Goal: Task Accomplishment & Management: Complete application form

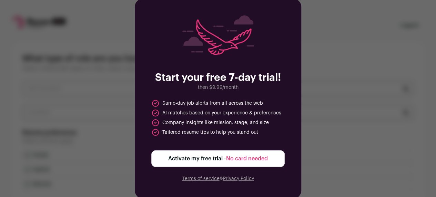
click at [243, 160] on span "No card needed" at bounding box center [247, 159] width 42 height 6
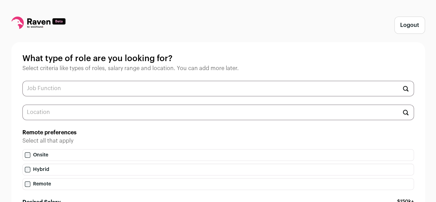
click at [163, 87] on input "text" at bounding box center [218, 89] width 392 height 16
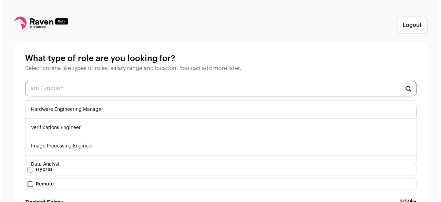
scroll to position [201, 0]
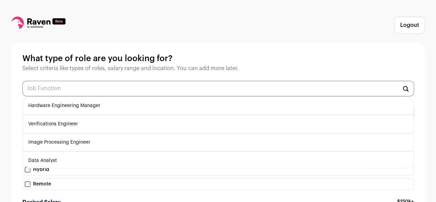
click at [102, 163] on li "Data Analyst" at bounding box center [218, 160] width 391 height 18
type input "Data Analyst"
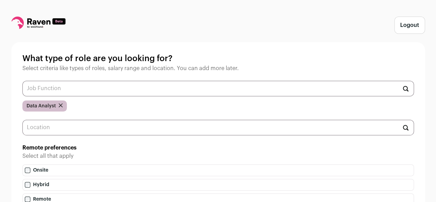
click at [119, 88] on input "text" at bounding box center [218, 89] width 392 height 16
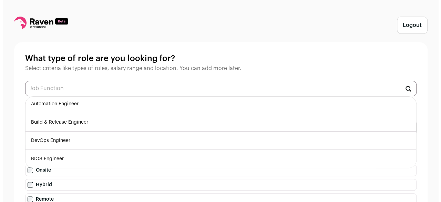
scroll to position [19, 0]
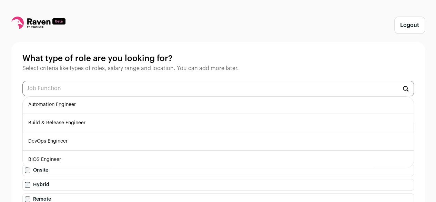
click at [97, 140] on li "DevOps Engineer" at bounding box center [218, 141] width 391 height 18
type input "DevOps Engineer"
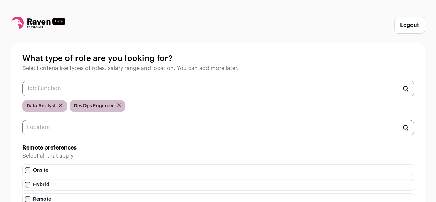
click at [114, 89] on input "text" at bounding box center [218, 89] width 392 height 16
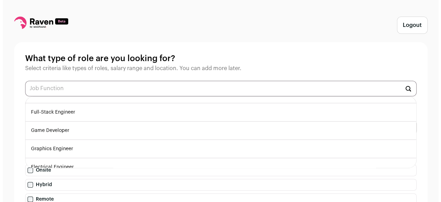
scroll to position [104, 0]
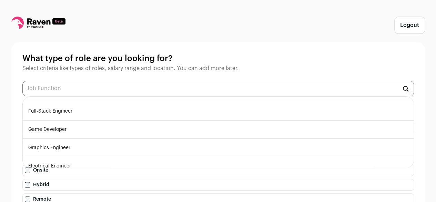
drag, startPoint x: 99, startPoint y: 128, endPoint x: 108, endPoint y: 106, distance: 22.9
click at [108, 106] on ul "AR/VR Engineer Automation Engineer Build & Release Engineer BIOS Engineer Embed…" at bounding box center [218, 132] width 392 height 72
click at [108, 106] on li "Full-Stack Engineer" at bounding box center [218, 111] width 391 height 18
type input "Full-Stack Engineer"
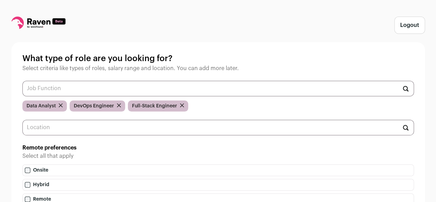
click at [103, 89] on input "text" at bounding box center [218, 89] width 392 height 16
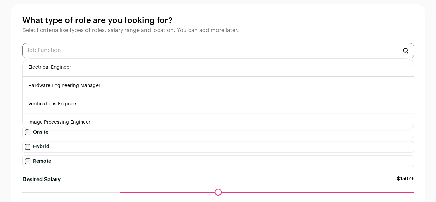
scroll to position [38, 0]
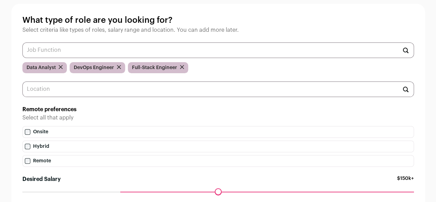
click at [0, 90] on div "Logout What type of role are you looking for? Select criteria like types of rol…" at bounding box center [218, 111] width 436 height 298
click at [50, 91] on input "text" at bounding box center [218, 89] width 392 height 16
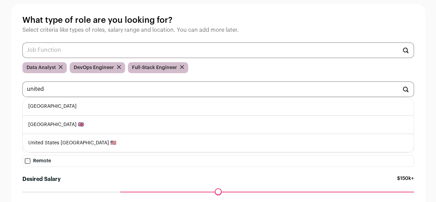
click at [54, 108] on li "[GEOGRAPHIC_DATA]" at bounding box center [218, 106] width 391 height 18
type input "[GEOGRAPHIC_DATA]"
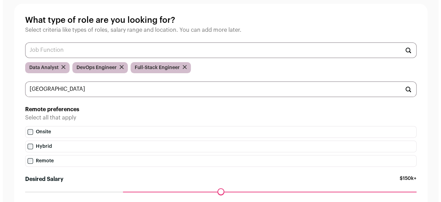
scroll to position [0, 0]
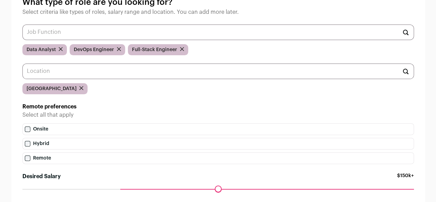
scroll to position [57, 0]
click at [28, 140] on label "Hybrid" at bounding box center [218, 143] width 392 height 12
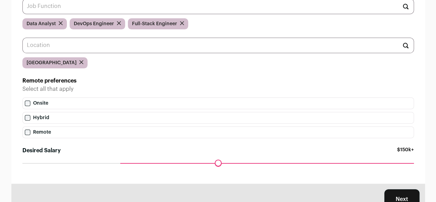
scroll to position [111, 0]
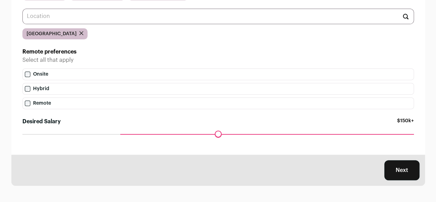
click at [34, 134] on div "Maximum desired salary ******" at bounding box center [218, 139] width 392 height 10
drag, startPoint x: 120, startPoint y: 135, endPoint x: 0, endPoint y: 147, distance: 120.9
click at [22, 134] on input "Desired Salary" at bounding box center [218, 134] width 392 height 0
click at [363, 140] on div "Maximum desired salary ******" at bounding box center [218, 139] width 392 height 10
click at [352, 134] on div "Maximum desired salary ******" at bounding box center [218, 139] width 392 height 10
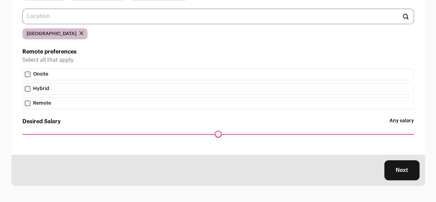
drag, startPoint x: 25, startPoint y: 134, endPoint x: 21, endPoint y: 132, distance: 4.2
click at [22, 134] on input "Desired Salary" at bounding box center [218, 134] width 392 height 0
click at [402, 170] on button "Next" at bounding box center [401, 170] width 35 height 20
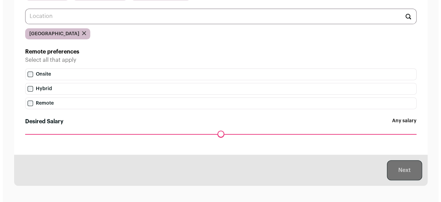
scroll to position [0, 0]
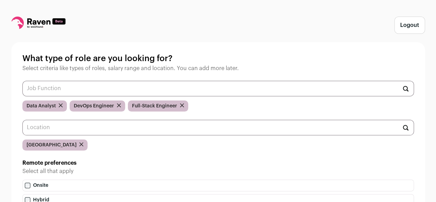
scroll to position [111, 0]
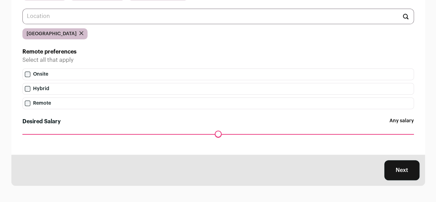
click at [409, 173] on button "Next" at bounding box center [401, 170] width 35 height 20
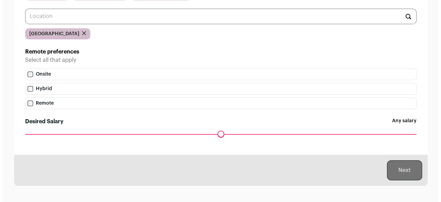
scroll to position [0, 0]
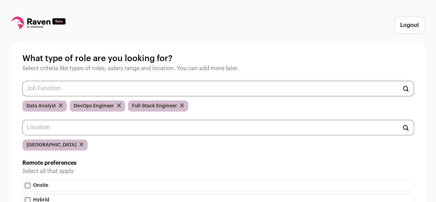
scroll to position [111, 0]
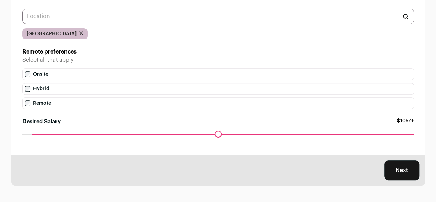
drag, startPoint x: 26, startPoint y: 134, endPoint x: 31, endPoint y: 136, distance: 5.5
click at [31, 134] on input "Desired Salary" at bounding box center [218, 134] width 392 height 0
click at [397, 168] on button "Next" at bounding box center [401, 170] width 35 height 20
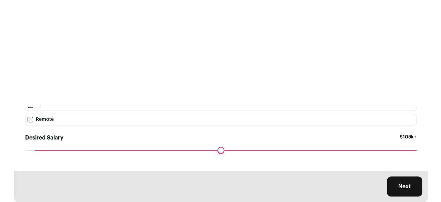
scroll to position [0, 0]
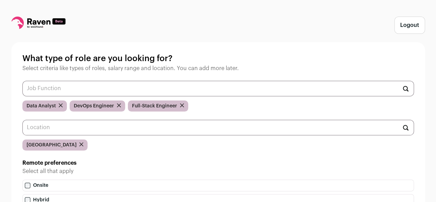
scroll to position [111, 0]
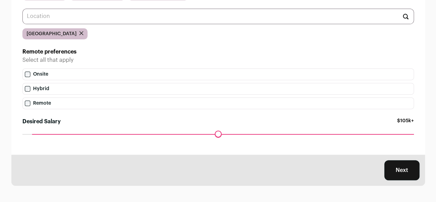
click at [404, 170] on button "Next" at bounding box center [401, 170] width 35 height 20
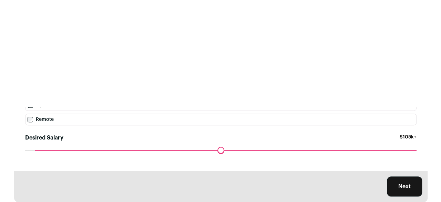
scroll to position [0, 0]
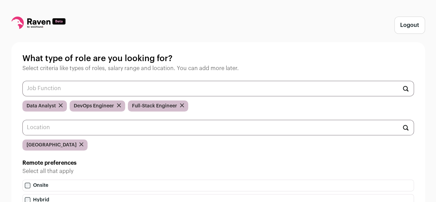
click at [181, 106] on icon "submit" at bounding box center [181, 104] width 3 height 3
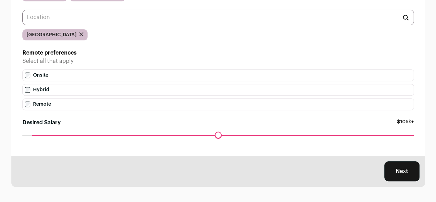
scroll to position [111, 0]
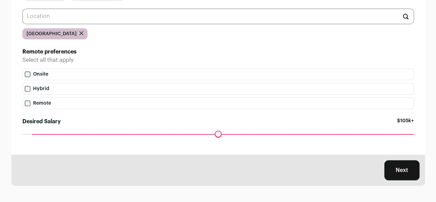
click at [414, 176] on button "Next" at bounding box center [401, 170] width 35 height 20
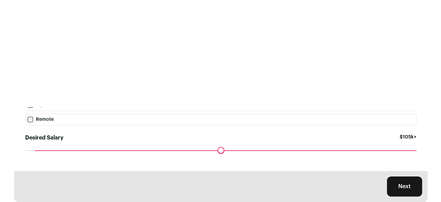
scroll to position [0, 0]
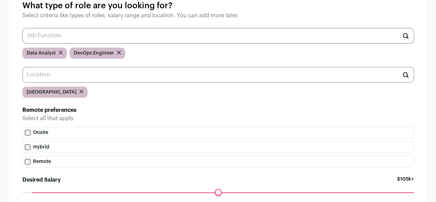
scroll to position [53, 0]
click at [50, 135] on label "Onsite" at bounding box center [218, 132] width 392 height 12
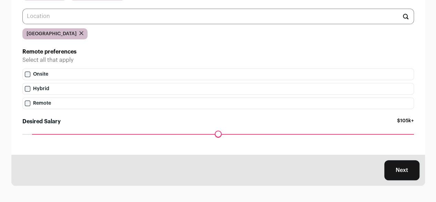
click at [408, 173] on button "Next" at bounding box center [401, 170] width 35 height 20
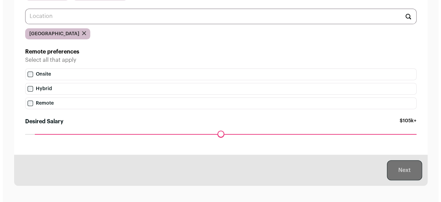
scroll to position [0, 0]
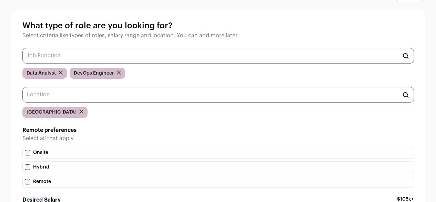
scroll to position [36, 0]
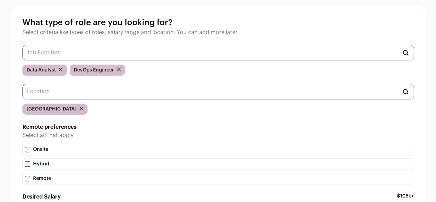
click at [104, 90] on input "text" at bounding box center [218, 92] width 392 height 16
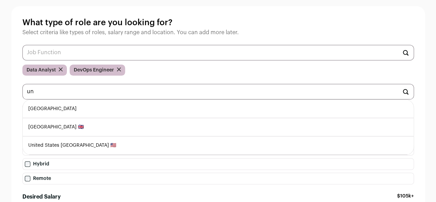
type input "u"
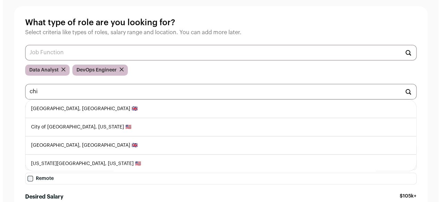
scroll to position [0, 0]
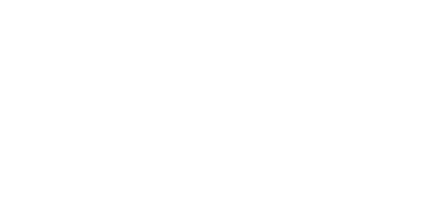
type input "chi"
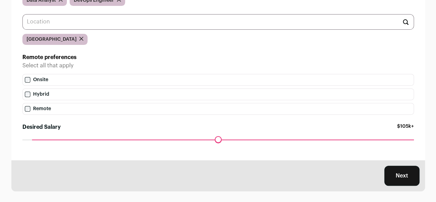
scroll to position [111, 0]
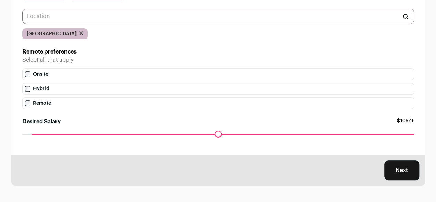
click at [410, 167] on button "Next" at bounding box center [401, 170] width 35 height 20
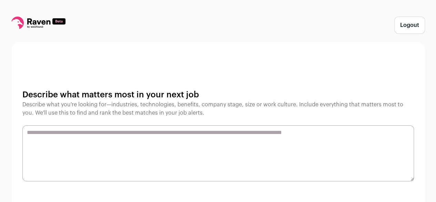
click at [136, 114] on p "Describe what you're looking for—industries, technologies, benefits, company st…" at bounding box center [218, 108] width 392 height 17
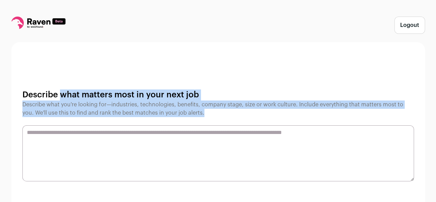
drag, startPoint x: 23, startPoint y: 97, endPoint x: 197, endPoint y: 122, distance: 176.0
click at [197, 122] on div "Describe what matters most in your next job Describe what you're looking for—in…" at bounding box center [218, 135] width 414 height 186
copy div "Describe what matters most in your next job Describe what you're looking for—in…"
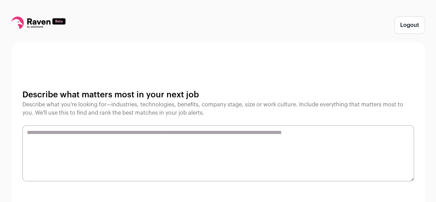
click at [157, 143] on textarea at bounding box center [218, 153] width 392 height 56
paste textarea "**********"
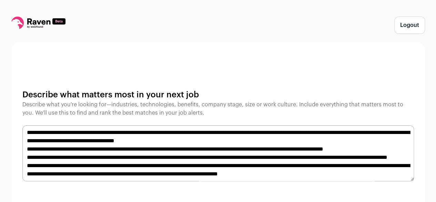
click at [166, 133] on textarea "**********" at bounding box center [218, 153] width 392 height 56
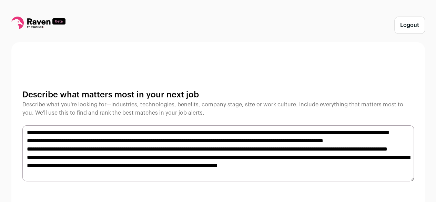
scroll to position [73, 0]
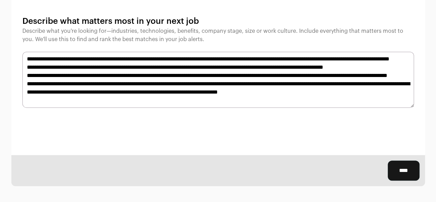
type textarea "**********"
click at [403, 171] on input "****" at bounding box center [404, 170] width 32 height 20
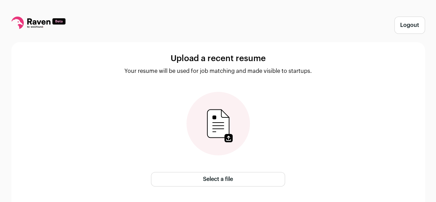
click at [252, 178] on label "Select a file" at bounding box center [218, 179] width 134 height 14
click at [0, 0] on input "Select a file" at bounding box center [0, 0] width 0 height 0
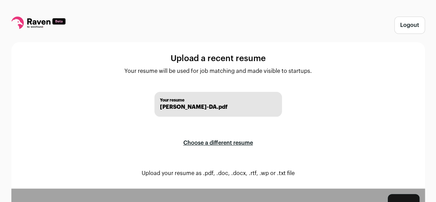
scroll to position [33, 0]
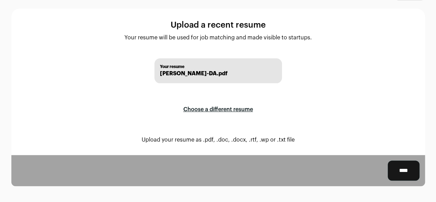
click at [414, 168] on input "****" at bounding box center [404, 170] width 32 height 20
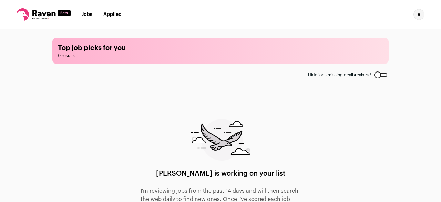
click at [377, 73] on div at bounding box center [380, 75] width 13 height 4
click at [89, 13] on link "Jobs" at bounding box center [87, 14] width 11 height 5
click at [113, 14] on link "Applied" at bounding box center [112, 14] width 18 height 5
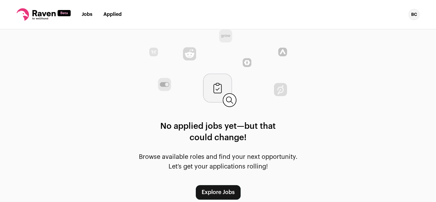
click at [223, 185] on link "Explore Jobs" at bounding box center [218, 192] width 45 height 14
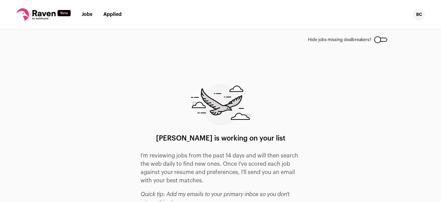
scroll to position [38, 0]
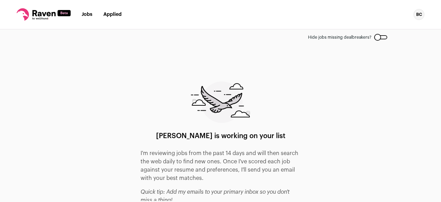
click at [191, 158] on p "I'm reviewing jobs from the past 14 days and will then search the web daily to …" at bounding box center [221, 165] width 160 height 33
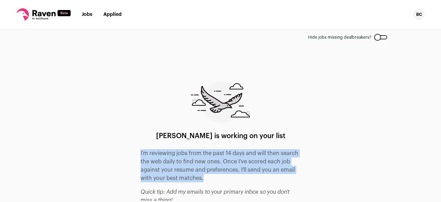
click at [191, 158] on p "I'm reviewing jobs from the past 14 days and will then search the web daily to …" at bounding box center [221, 165] width 160 height 33
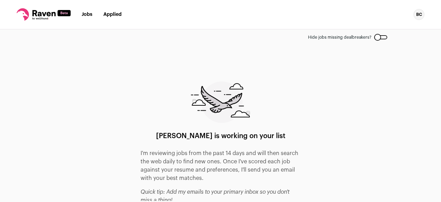
click at [141, 109] on div "Raven is working on your list I'm reviewing jobs from the past 14 days and will…" at bounding box center [221, 157] width 160 height 153
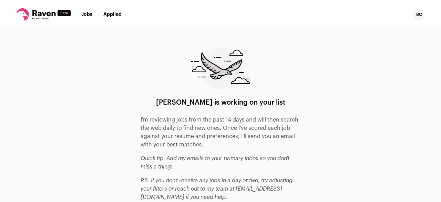
click at [25, 12] on icon at bounding box center [23, 14] width 12 height 12
click at [86, 14] on link "Jobs" at bounding box center [87, 14] width 11 height 5
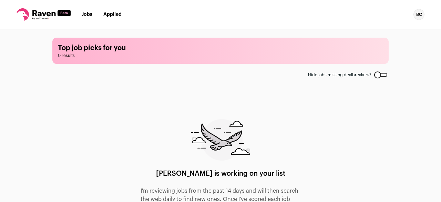
click at [86, 14] on link "Jobs" at bounding box center [87, 14] width 11 height 5
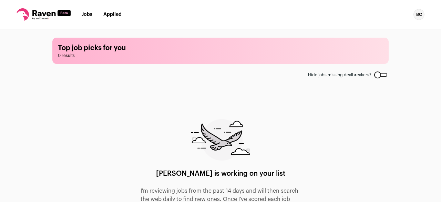
click at [87, 15] on link "Jobs" at bounding box center [87, 14] width 11 height 5
click at [377, 76] on div at bounding box center [380, 75] width 13 height 4
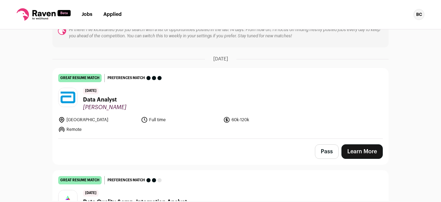
scroll to position [70, 0]
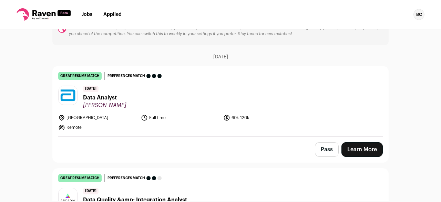
click at [107, 95] on span "Data Analyst" at bounding box center [104, 97] width 43 height 8
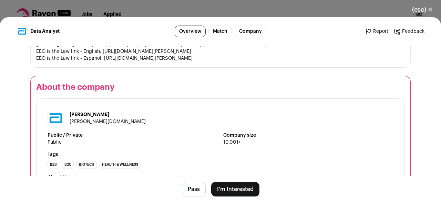
scroll to position [1228, 0]
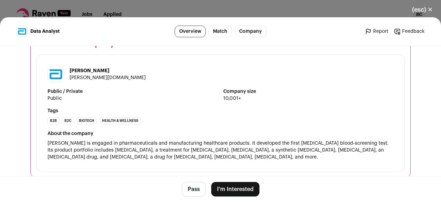
click at [230, 190] on button "I'm Interested" at bounding box center [235, 189] width 48 height 14
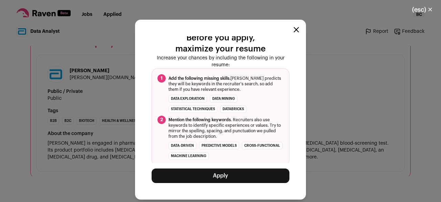
scroll to position [47, 0]
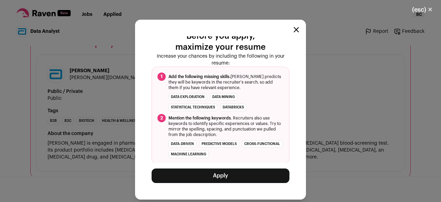
click at [231, 174] on button "Apply" at bounding box center [221, 175] width 138 height 14
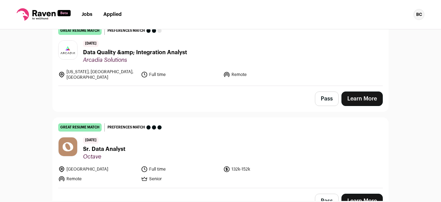
scroll to position [117, 0]
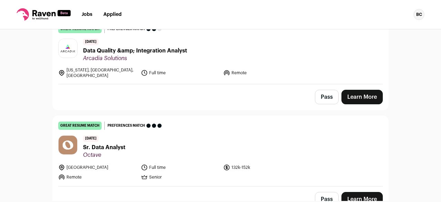
click at [106, 61] on span "Arcadia Solutions" at bounding box center [135, 58] width 104 height 7
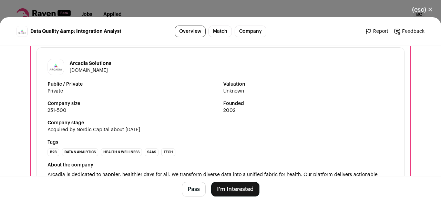
scroll to position [1026, 0]
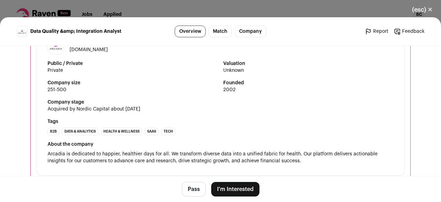
click at [225, 191] on button "I'm Interested" at bounding box center [235, 189] width 48 height 14
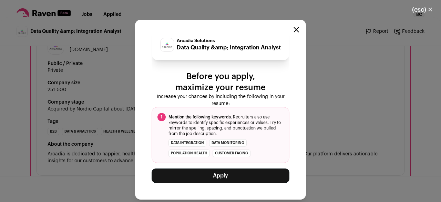
scroll to position [14, 0]
click at [237, 173] on button "Apply" at bounding box center [221, 175] width 138 height 14
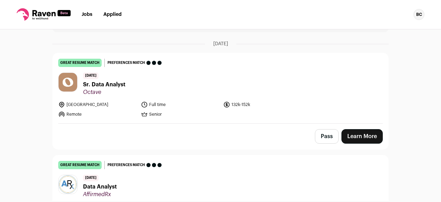
scroll to position [81, 0]
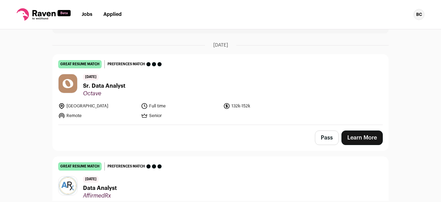
click at [98, 86] on span "Sr. Data Analyst" at bounding box center [104, 86] width 42 height 8
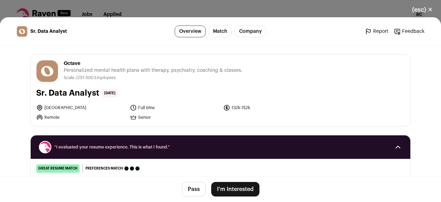
click at [221, 190] on button "I'm Interested" at bounding box center [235, 189] width 48 height 14
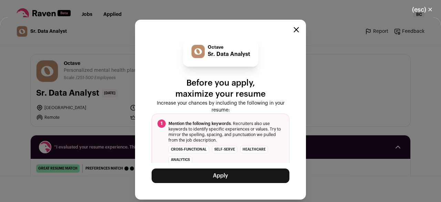
click at [227, 175] on button "Apply" at bounding box center [221, 175] width 138 height 14
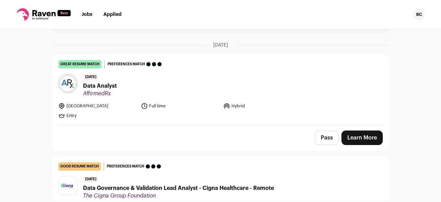
click at [105, 90] on span "AffirmedRx" at bounding box center [100, 93] width 34 height 7
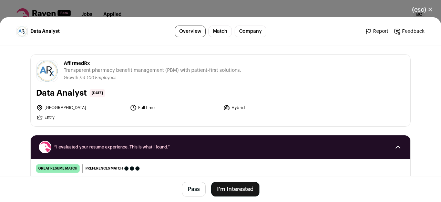
click at [191, 190] on button "Pass" at bounding box center [194, 189] width 24 height 14
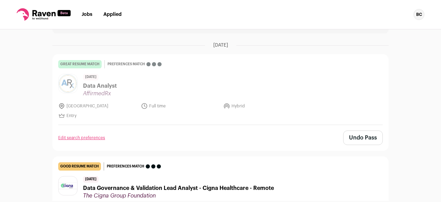
click at [89, 138] on link "Edit search preferences" at bounding box center [81, 138] width 47 height 6
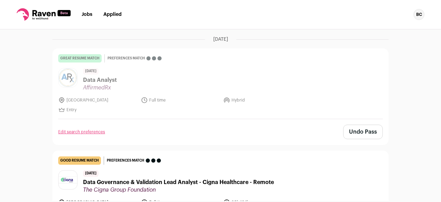
scroll to position [93, 0]
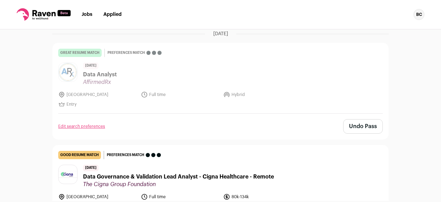
click at [354, 126] on button "Undo Pass" at bounding box center [363, 126] width 40 height 14
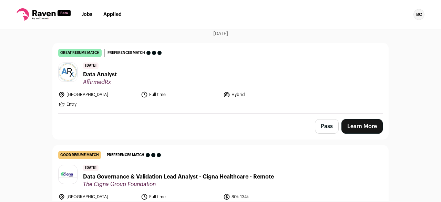
click at [102, 71] on span "Data Analyst" at bounding box center [100, 74] width 34 height 8
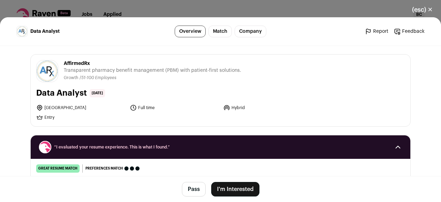
click at [227, 188] on button "I'm Interested" at bounding box center [235, 189] width 48 height 14
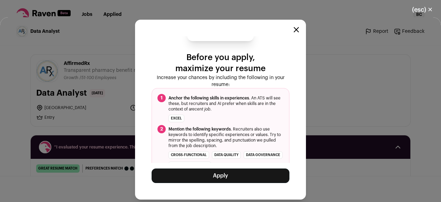
scroll to position [37, 0]
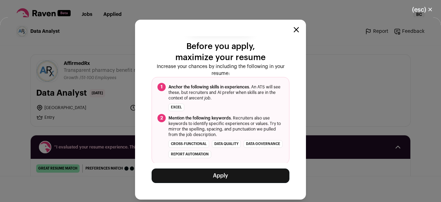
click at [226, 179] on button "Apply" at bounding box center [221, 175] width 138 height 14
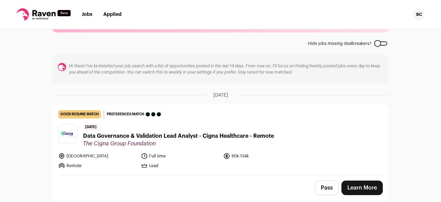
scroll to position [31, 0]
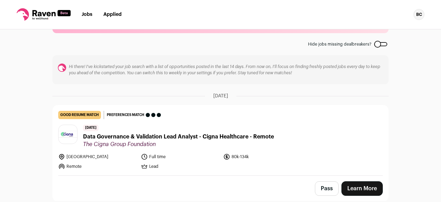
click at [263, 138] on span "Data Governance & Validation Lead Analyst - Cigna Healthcare - Remote" at bounding box center [178, 136] width 191 height 8
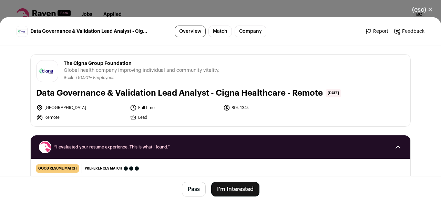
click at [232, 189] on button "I'm Interested" at bounding box center [235, 189] width 48 height 14
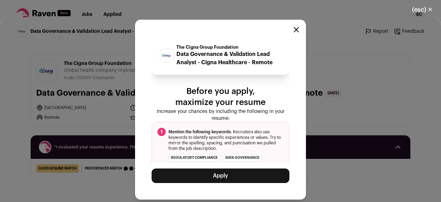
click at [233, 176] on button "Apply" at bounding box center [221, 175] width 138 height 14
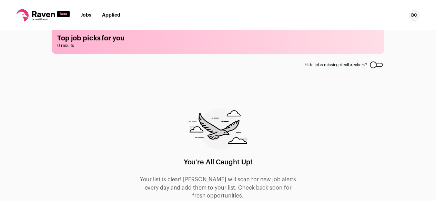
scroll to position [0, 0]
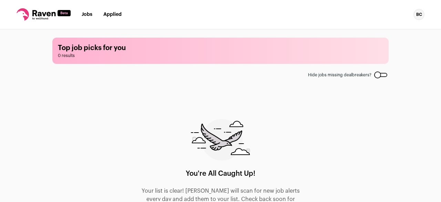
click at [112, 14] on link "Applied" at bounding box center [112, 14] width 18 height 5
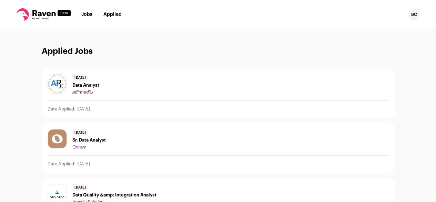
click at [88, 15] on link "Jobs" at bounding box center [87, 14] width 11 height 5
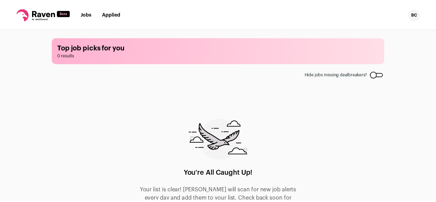
scroll to position [10, 0]
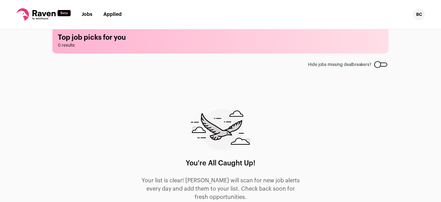
click at [381, 65] on div at bounding box center [380, 64] width 13 height 4
click at [418, 15] on div "BC" at bounding box center [419, 14] width 11 height 11
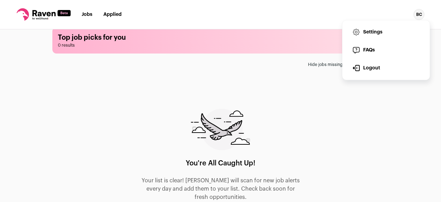
click at [392, 29] on link "Settings" at bounding box center [386, 32] width 76 height 17
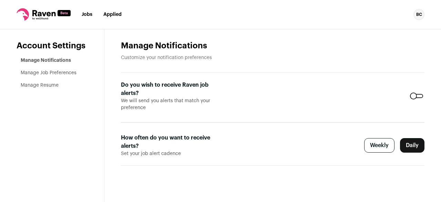
click at [61, 75] on link "Manage Job Preferences" at bounding box center [49, 72] width 56 height 5
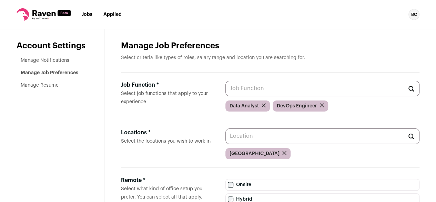
click at [249, 89] on input "Job Function * Select job functions that apply to your experience" at bounding box center [322, 89] width 194 height 16
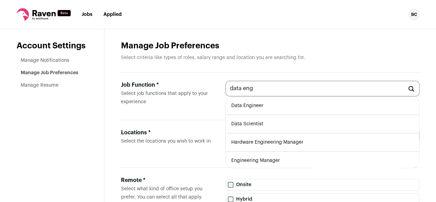
click at [252, 106] on li "Data Engineer" at bounding box center [322, 106] width 193 height 18
type input "Data Engineer"
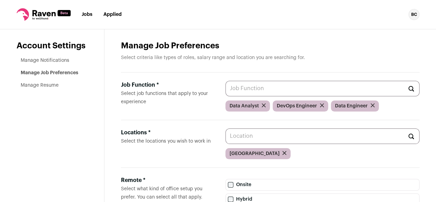
click at [275, 84] on input "Job Function * Select job functions that apply to your experience" at bounding box center [322, 89] width 194 height 16
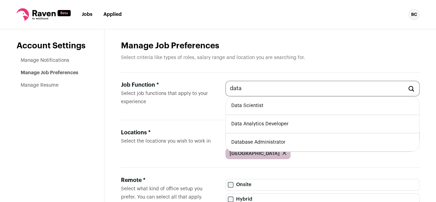
click at [267, 123] on li "Data Analytics Developer" at bounding box center [322, 124] width 193 height 18
type input "Data Analytics Developer"
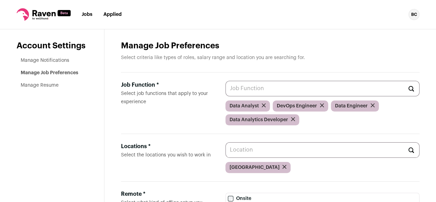
click at [292, 86] on input "Job Function * Select job functions that apply to your experience" at bounding box center [322, 89] width 194 height 16
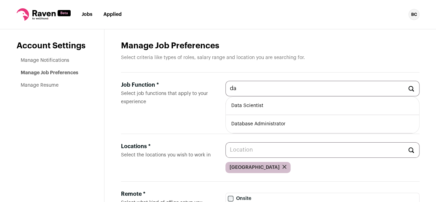
type input "d"
click at [294, 109] on li "System Analyst" at bounding box center [322, 106] width 193 height 18
type input "System Analyst"
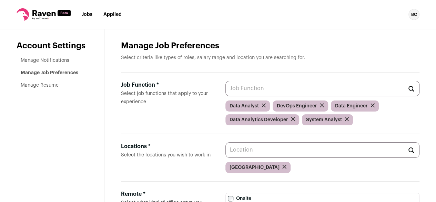
click at [253, 87] on input "Job Function * Select job functions that apply to your experience" at bounding box center [322, 89] width 194 height 16
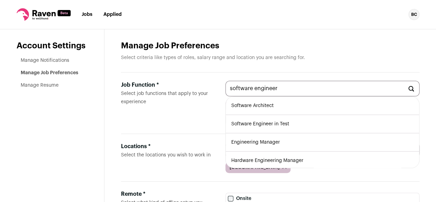
click at [274, 124] on li "Software Engineer in Test" at bounding box center [322, 124] width 193 height 18
type input "Software Engineer in Test"
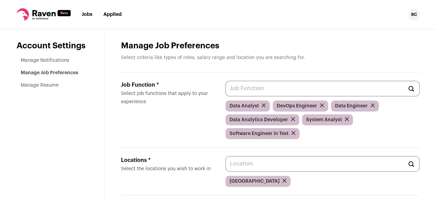
click at [53, 88] on link "Manage Resume" at bounding box center [40, 85] width 38 height 5
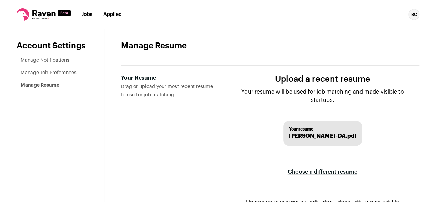
click at [85, 15] on link "Jobs" at bounding box center [87, 14] width 11 height 5
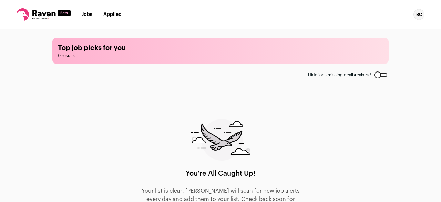
click at [36, 14] on icon at bounding box center [43, 13] width 23 height 6
click at [23, 16] on icon at bounding box center [44, 14] width 54 height 12
drag, startPoint x: 0, startPoint y: 0, endPoint x: 123, endPoint y: 51, distance: 133.7
click at [123, 51] on h1 "Top job picks for you" at bounding box center [220, 48] width 325 height 10
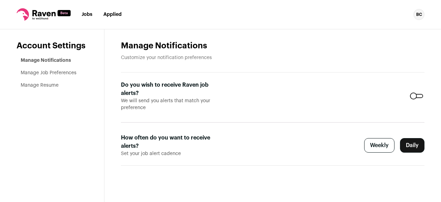
click at [87, 16] on link "Jobs" at bounding box center [87, 14] width 11 height 5
